Goal: Information Seeking & Learning: Learn about a topic

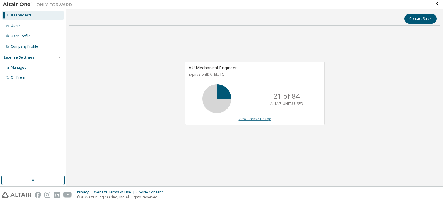
click at [262, 120] on link "View License Usage" at bounding box center [255, 118] width 33 height 5
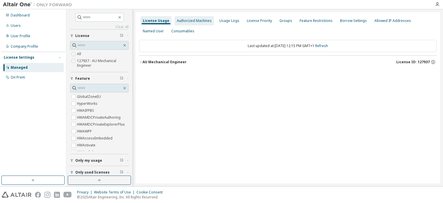
click at [201, 21] on div "Authorized Machines" at bounding box center [194, 20] width 35 height 5
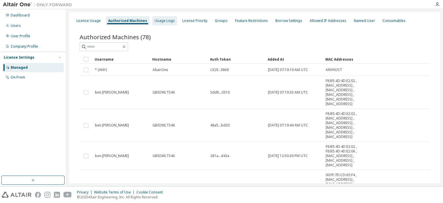
click at [164, 22] on div "Usage Logs" at bounding box center [165, 20] width 20 height 5
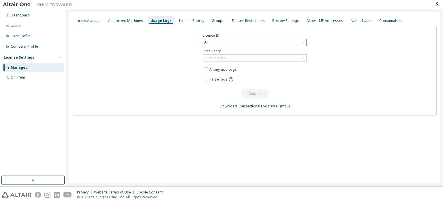
click at [302, 42] on icon at bounding box center [303, 42] width 2 height 1
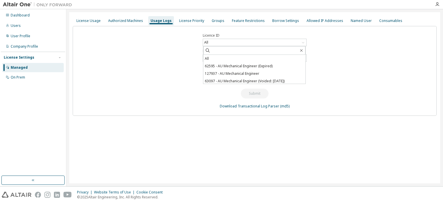
click at [186, 46] on div "Licence ID All All 62595 - AU Mechanical Engineer (Expired) 127937 - AU Mechani…" at bounding box center [255, 71] width 364 height 90
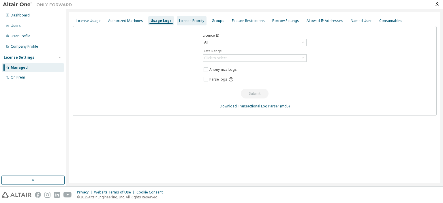
click at [187, 20] on div "License Priority" at bounding box center [191, 20] width 25 height 5
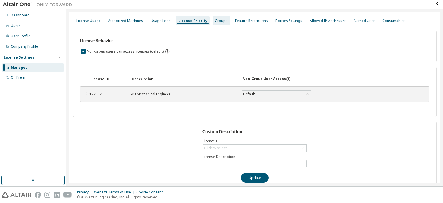
click at [217, 18] on div "Groups" at bounding box center [221, 20] width 13 height 5
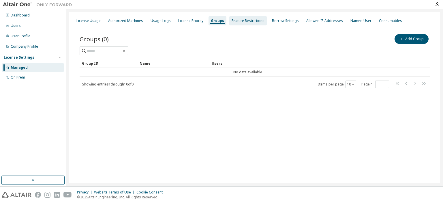
click at [237, 24] on div "Feature Restrictions" at bounding box center [248, 20] width 38 height 9
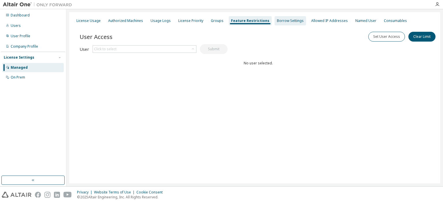
click at [277, 22] on div "Borrow Settings" at bounding box center [290, 20] width 27 height 5
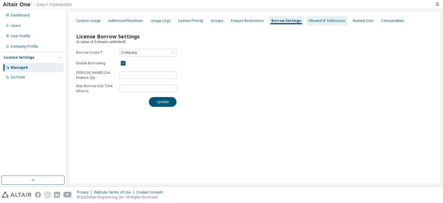
click at [314, 23] on div "Allowed IP Addresses" at bounding box center [327, 20] width 37 height 5
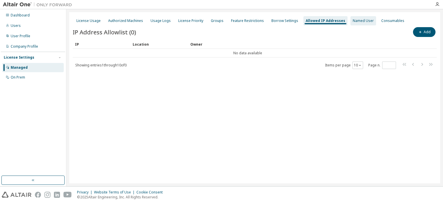
click at [358, 22] on div "Named User" at bounding box center [363, 20] width 21 height 5
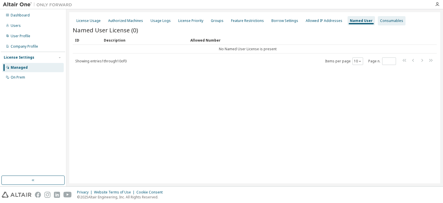
click at [380, 22] on div "Consumables" at bounding box center [391, 20] width 23 height 5
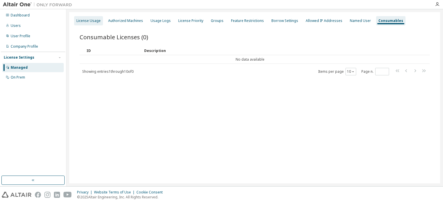
click at [95, 22] on div "License Usage" at bounding box center [88, 20] width 24 height 5
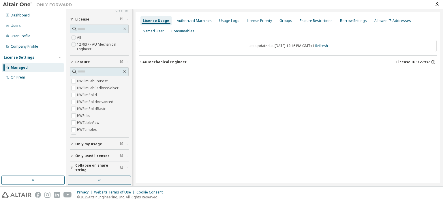
scroll to position [2224, 0]
click at [126, 143] on icon "button" at bounding box center [127, 144] width 3 height 2
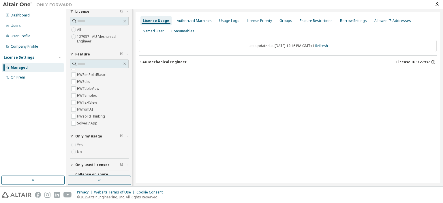
scroll to position [33, 0]
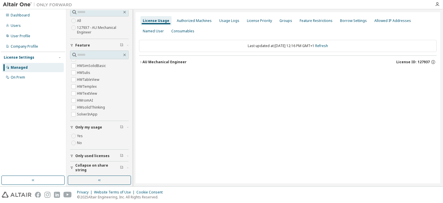
click at [124, 156] on div "Only used licenses" at bounding box center [101, 156] width 52 height 5
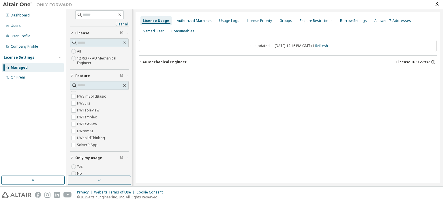
scroll to position [0, 0]
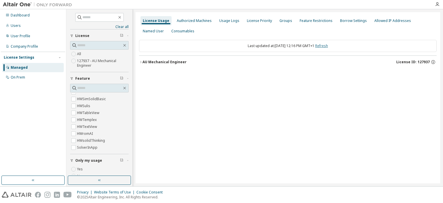
click at [328, 47] on link "Refresh" at bounding box center [321, 45] width 13 height 5
click at [141, 61] on icon "button" at bounding box center [140, 61] width 3 height 3
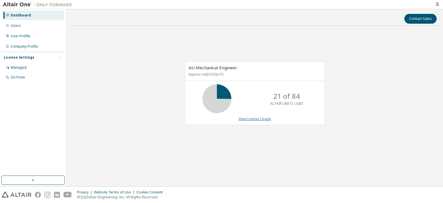
click at [245, 119] on link "View License Usage" at bounding box center [255, 118] width 33 height 5
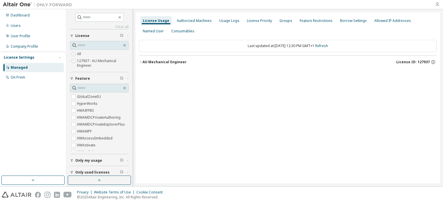
click at [438, 5] on icon "button" at bounding box center [437, 4] width 5 height 5
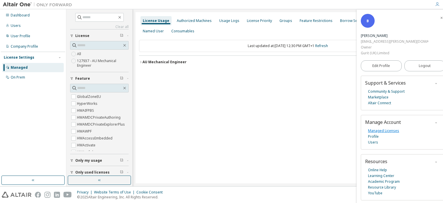
click at [388, 128] on link "Managed Licenses" at bounding box center [383, 131] width 31 height 6
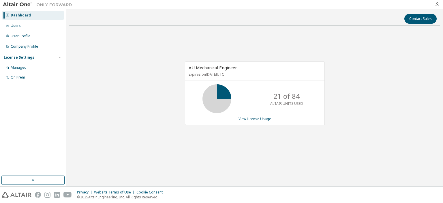
click at [438, 4] on icon "button" at bounding box center [437, 4] width 5 height 5
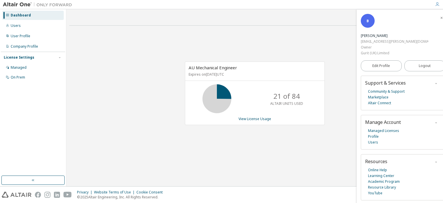
click at [435, 121] on icon "button" at bounding box center [436, 122] width 3 height 3
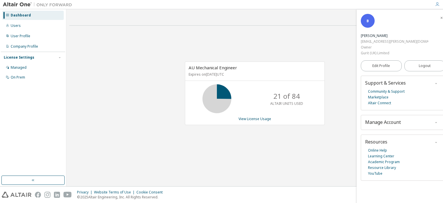
click at [435, 121] on icon "button" at bounding box center [436, 122] width 3 height 3
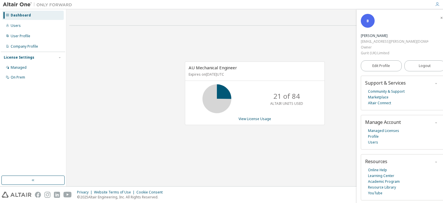
click at [440, 18] on icon "button" at bounding box center [441, 17] width 3 height 3
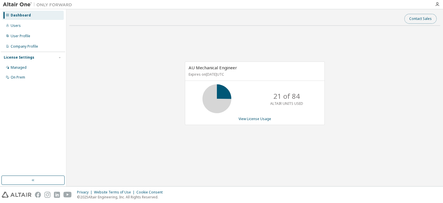
click at [425, 21] on button "Contact Sales" at bounding box center [421, 19] width 32 height 10
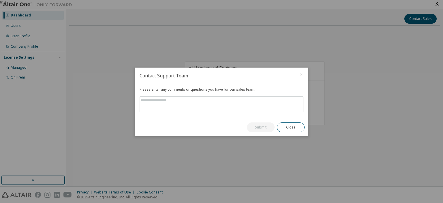
click at [301, 74] on icon "close" at bounding box center [301, 74] width 3 height 3
